Goal: Task Accomplishment & Management: Manage account settings

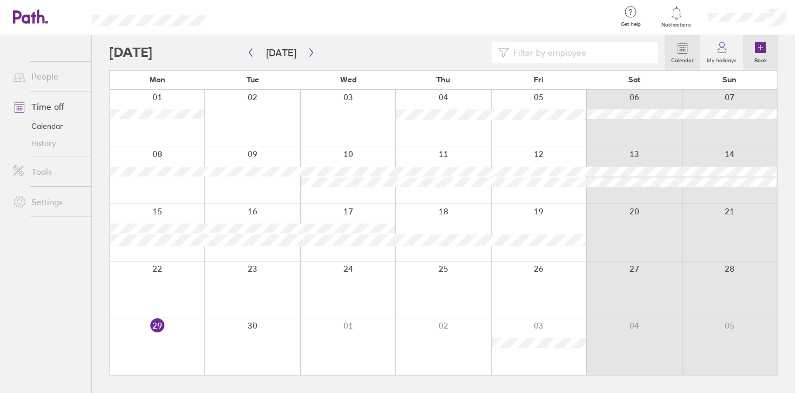
click at [762, 49] on icon at bounding box center [760, 47] width 11 height 11
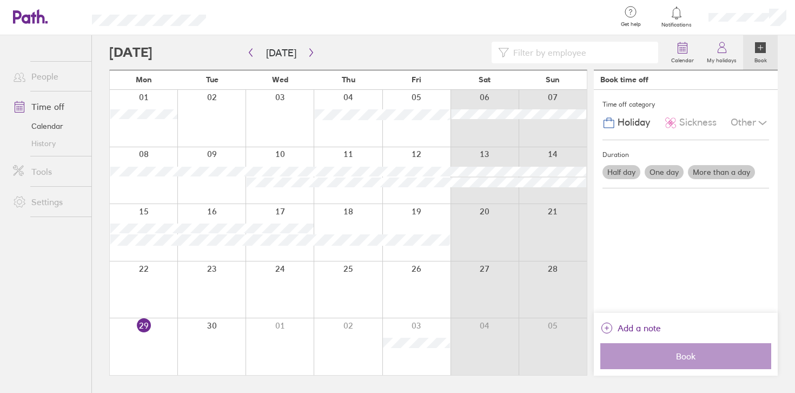
click at [666, 169] on label "One day" at bounding box center [664, 172] width 39 height 14
click at [0, 0] on input "One day" at bounding box center [0, 0] width 0 height 0
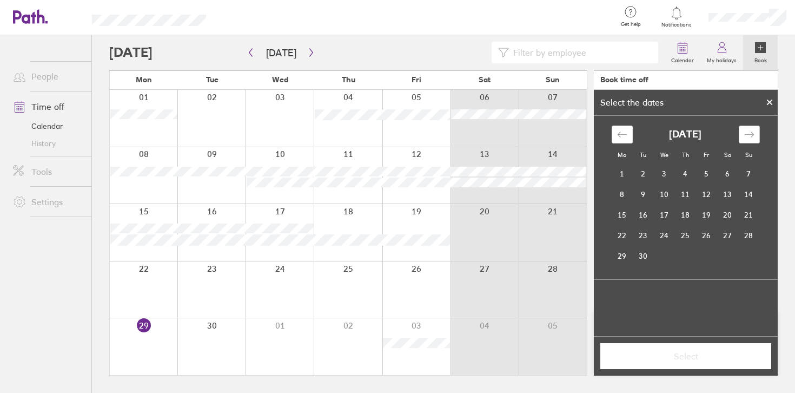
click at [756, 135] on div "Move forward to switch to the next month." at bounding box center [749, 135] width 21 height 18
click at [667, 177] on td "1" at bounding box center [664, 174] width 21 height 21
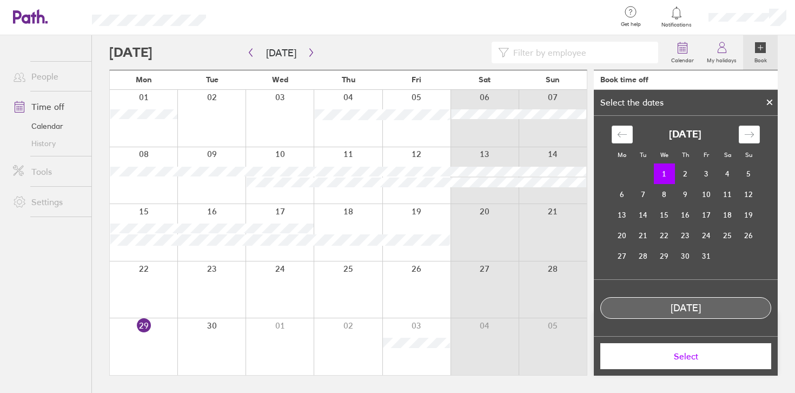
click at [690, 353] on span "Select" at bounding box center [686, 356] width 156 height 10
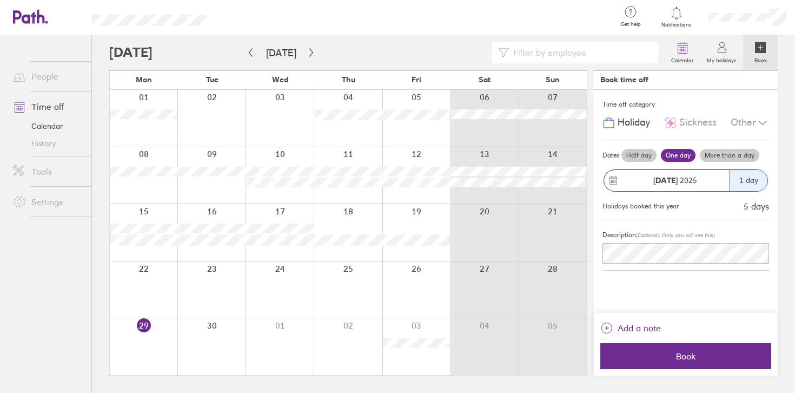
click at [756, 128] on icon at bounding box center [762, 122] width 13 height 13
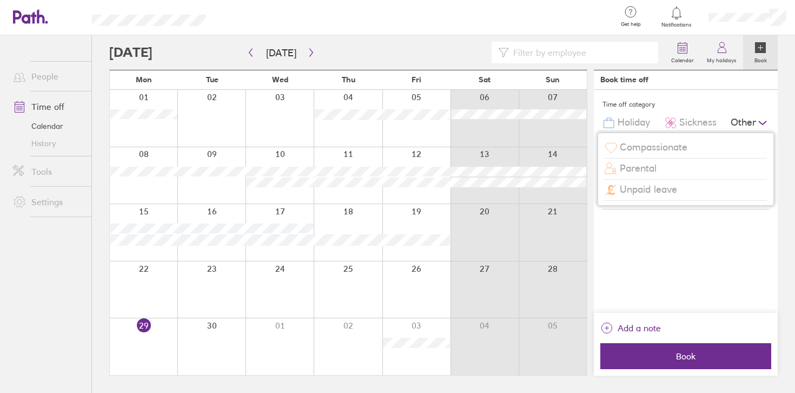
click at [754, 126] on div "Other" at bounding box center [750, 123] width 38 height 21
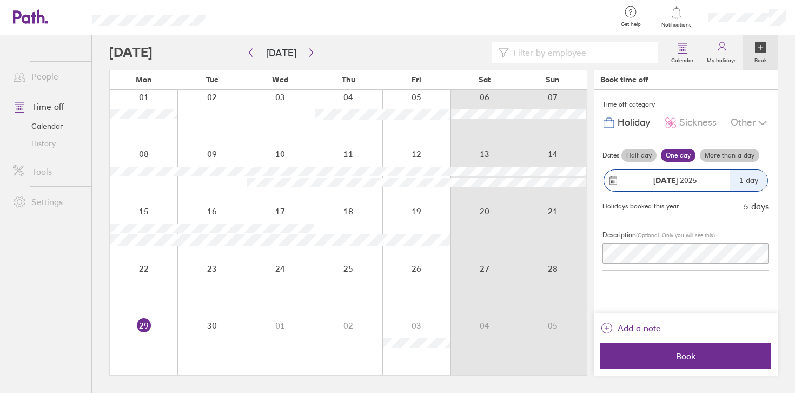
click at [636, 126] on span "Holiday" at bounding box center [634, 122] width 32 height 11
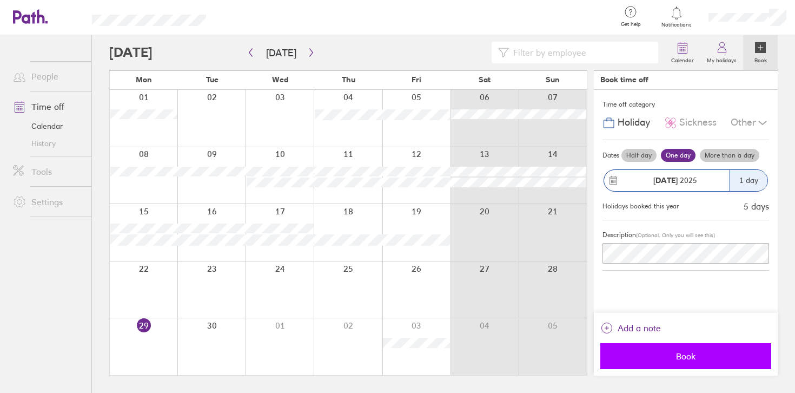
click at [691, 357] on span "Book" at bounding box center [686, 356] width 156 height 10
